Goal: Task Accomplishment & Management: Manage account settings

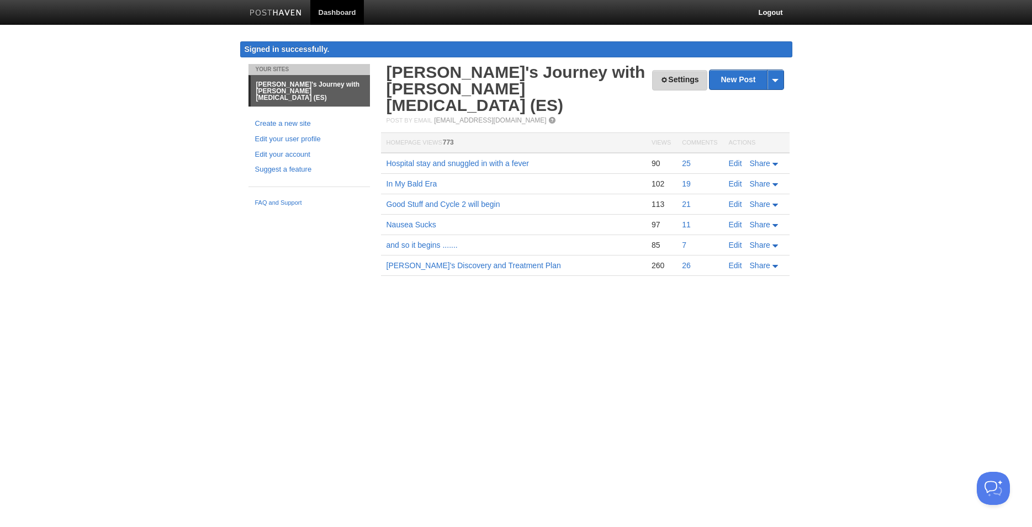
click at [687, 82] on link "Settings" at bounding box center [679, 80] width 55 height 20
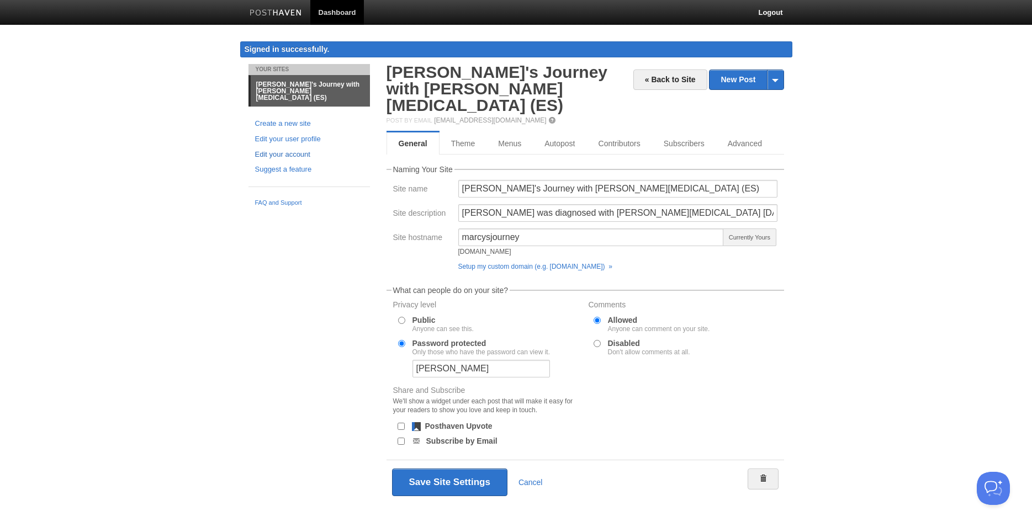
click at [283, 149] on link "Edit your account" at bounding box center [309, 155] width 108 height 12
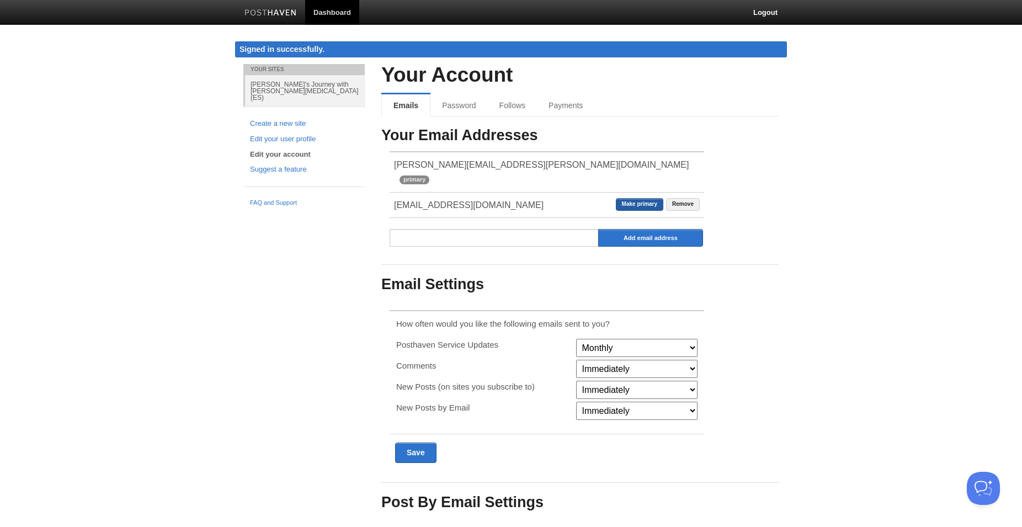
click at [639, 198] on link "Make primary" at bounding box center [639, 204] width 47 height 13
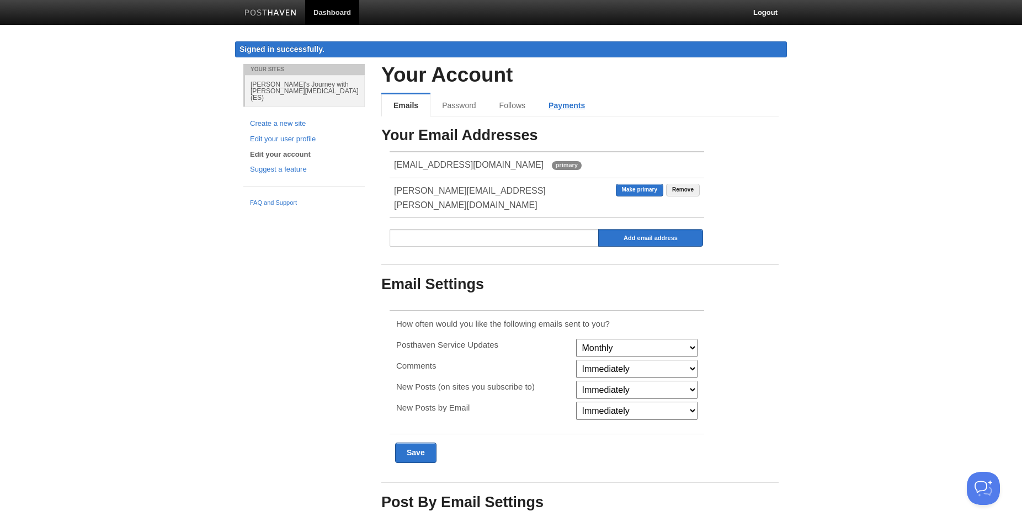
click at [559, 108] on link "Payments" at bounding box center [567, 105] width 60 height 22
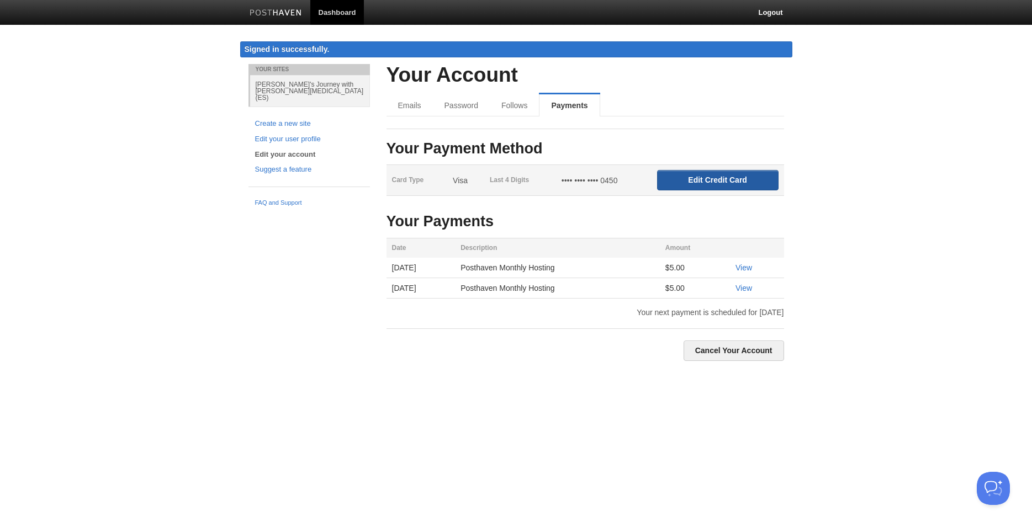
click at [691, 181] on input "Edit Credit Card" at bounding box center [717, 180] width 121 height 20
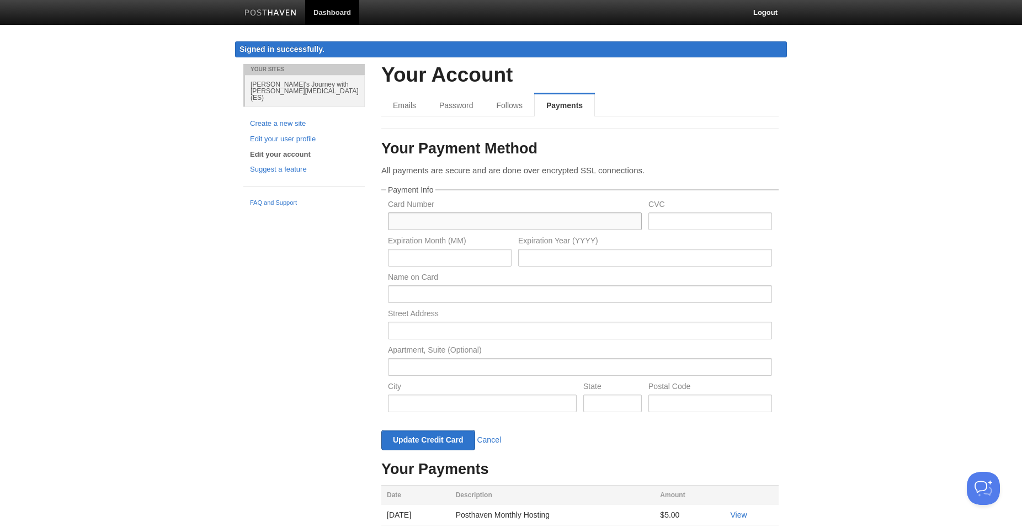
click at [572, 224] on input "text" at bounding box center [515, 222] width 254 height 18
paste input "[CREDIT_CARD_NUMBER]"
type input "[CREDIT_CARD_NUMBER]"
click at [658, 220] on input "text" at bounding box center [711, 222] width 124 height 18
type input "280"
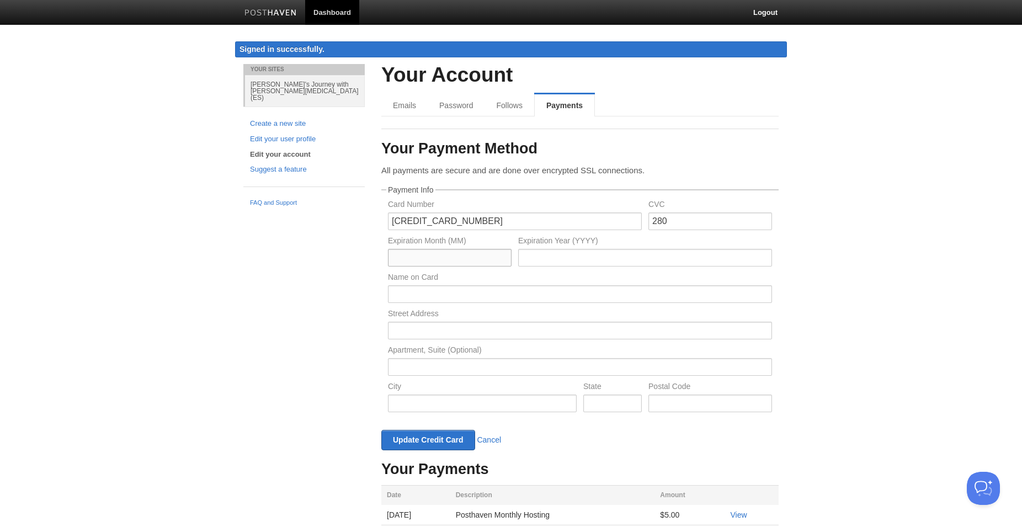
click at [468, 256] on input "text" at bounding box center [450, 258] width 124 height 18
type input "10"
click at [543, 259] on input "text" at bounding box center [645, 258] width 254 height 18
type input "2028"
click at [531, 294] on input "text" at bounding box center [580, 294] width 384 height 18
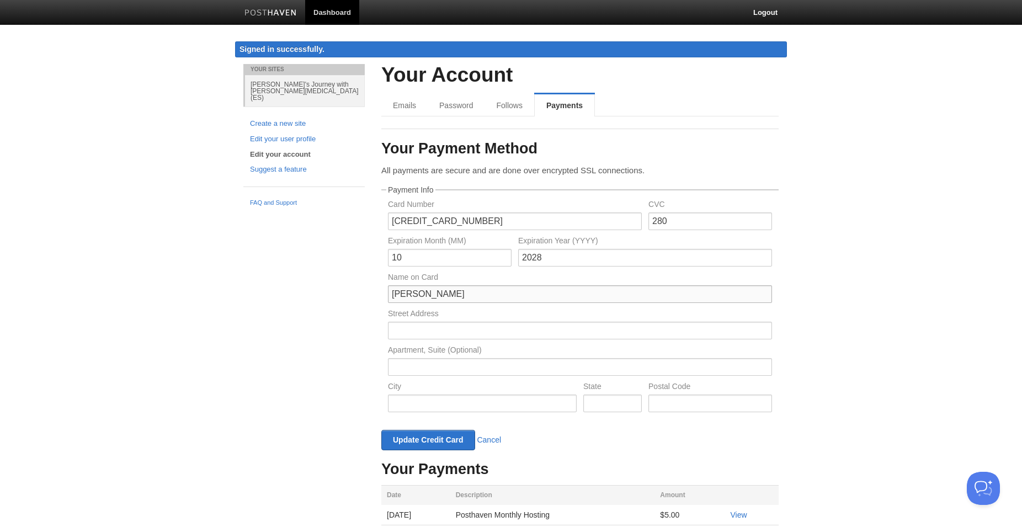
type input "[PERSON_NAME]"
type input "[STREET_ADDRESS]"
click at [503, 402] on input "text" at bounding box center [482, 404] width 189 height 18
type input "[GEOGRAPHIC_DATA]"
type input "MD"
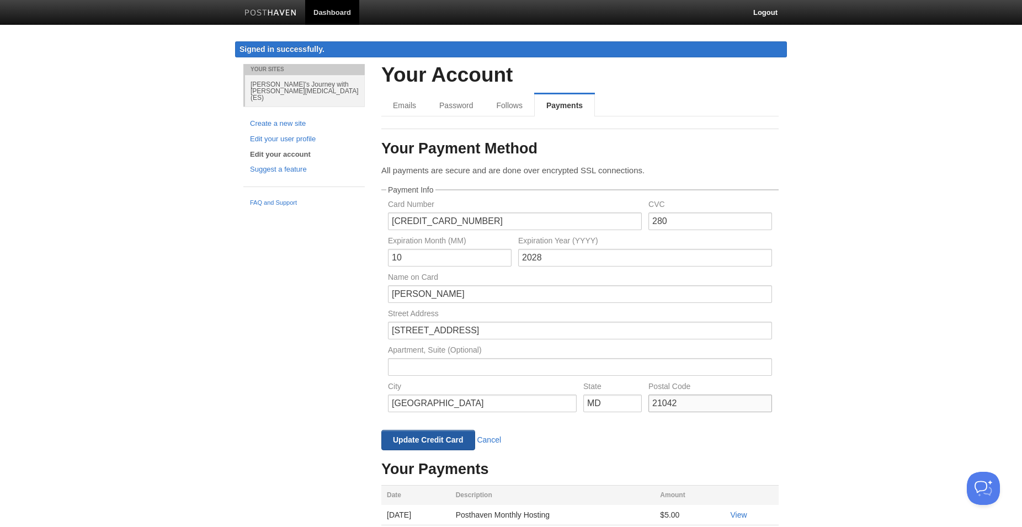
type input "21042"
click at [425, 440] on input "Update Credit Card" at bounding box center [428, 440] width 94 height 20
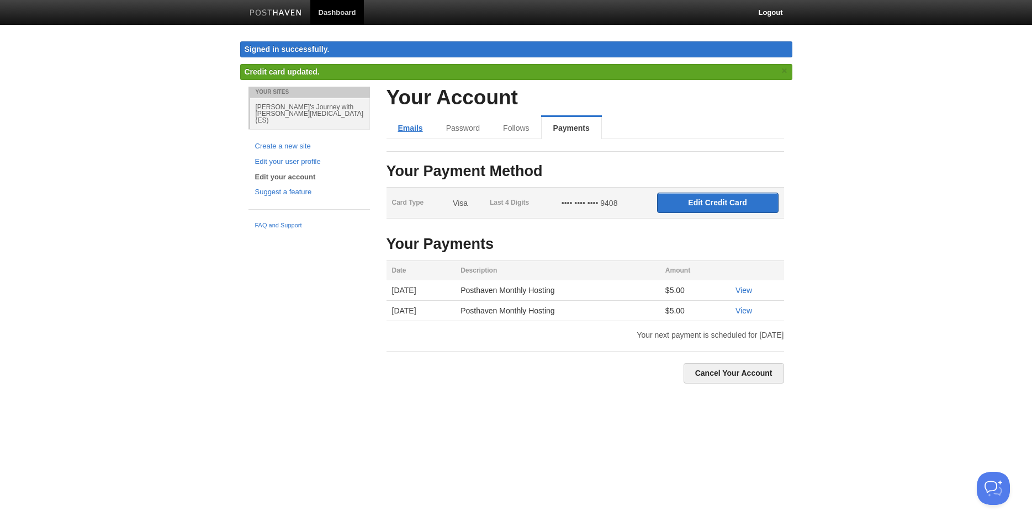
click at [398, 130] on link "Emails" at bounding box center [410, 128] width 48 height 22
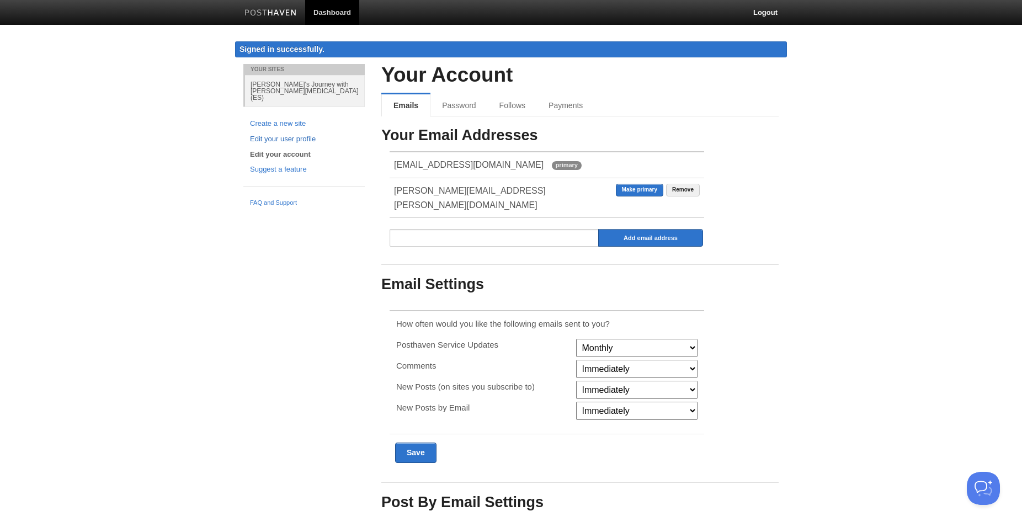
click at [283, 134] on link "Edit your user profile" at bounding box center [304, 140] width 108 height 12
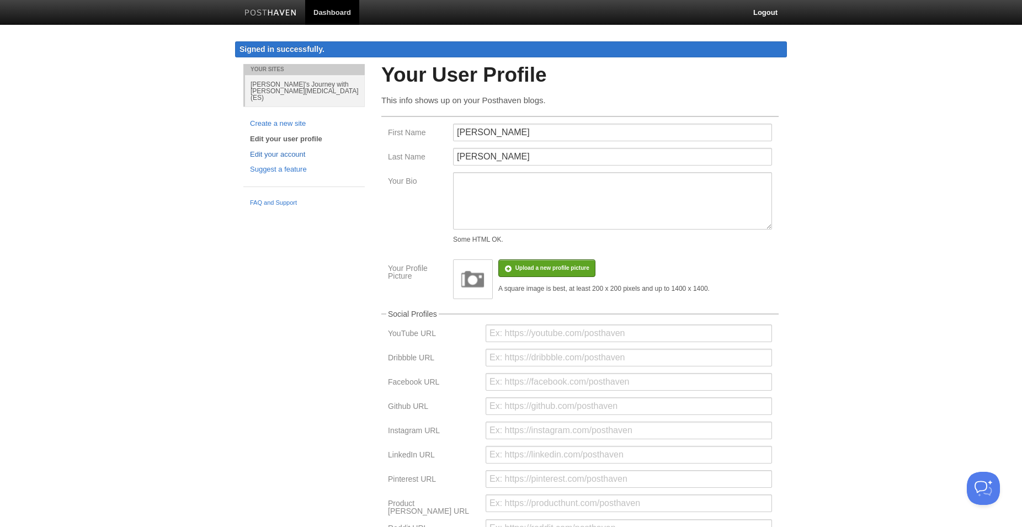
click at [287, 149] on link "Edit your account" at bounding box center [304, 155] width 108 height 12
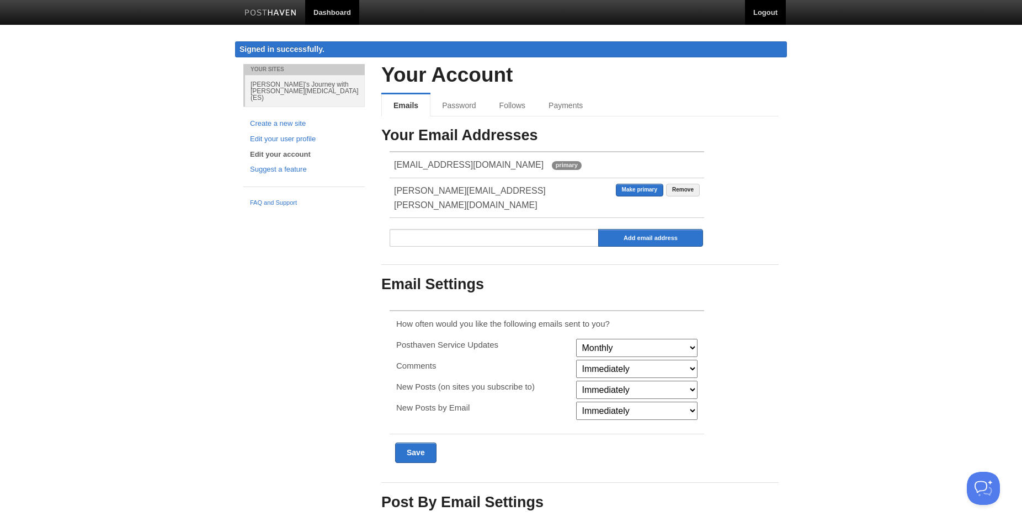
click at [771, 11] on link "Logout" at bounding box center [765, 12] width 41 height 25
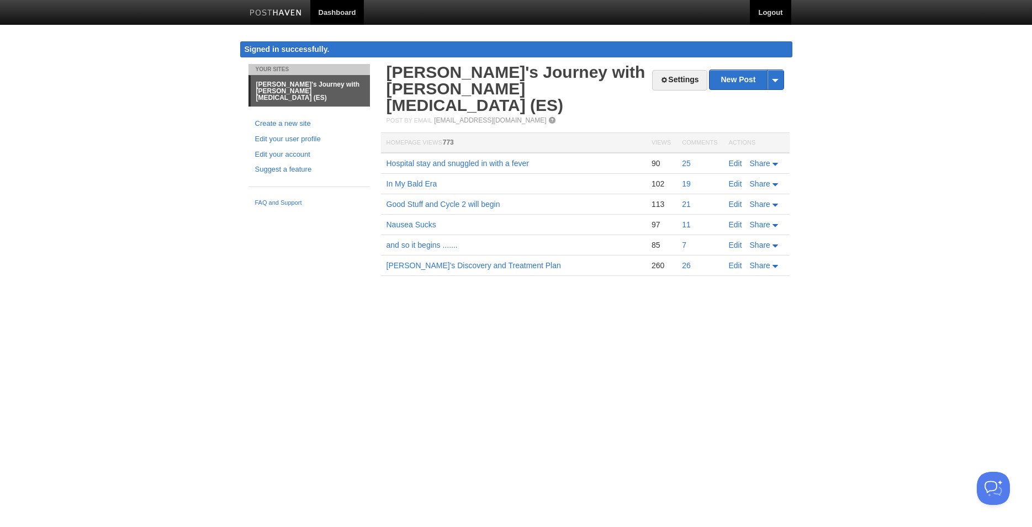
click at [767, 14] on link "Logout" at bounding box center [770, 12] width 41 height 25
